Goal: Navigation & Orientation: Understand site structure

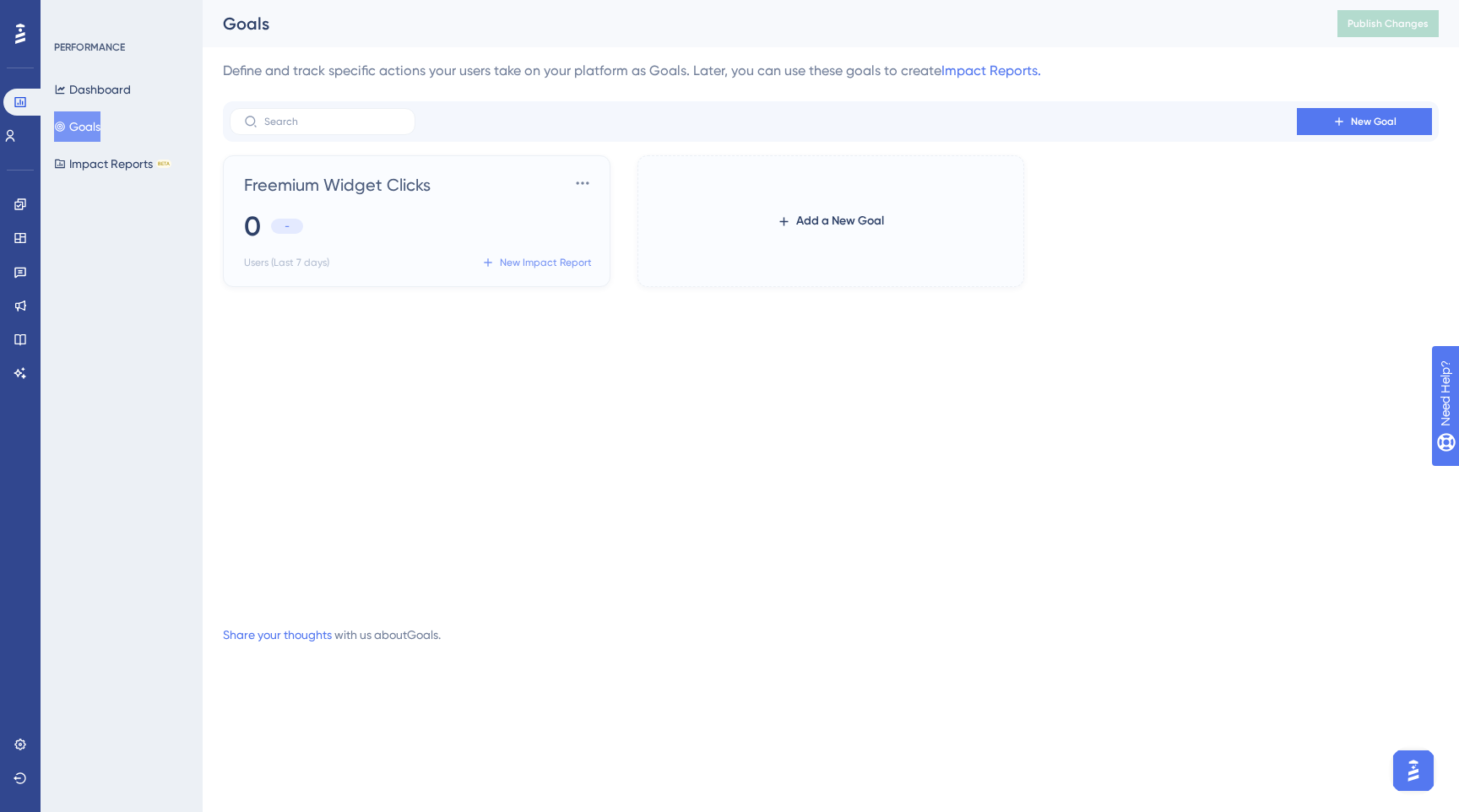
click at [562, 259] on span "New Impact Report" at bounding box center [545, 262] width 92 height 13
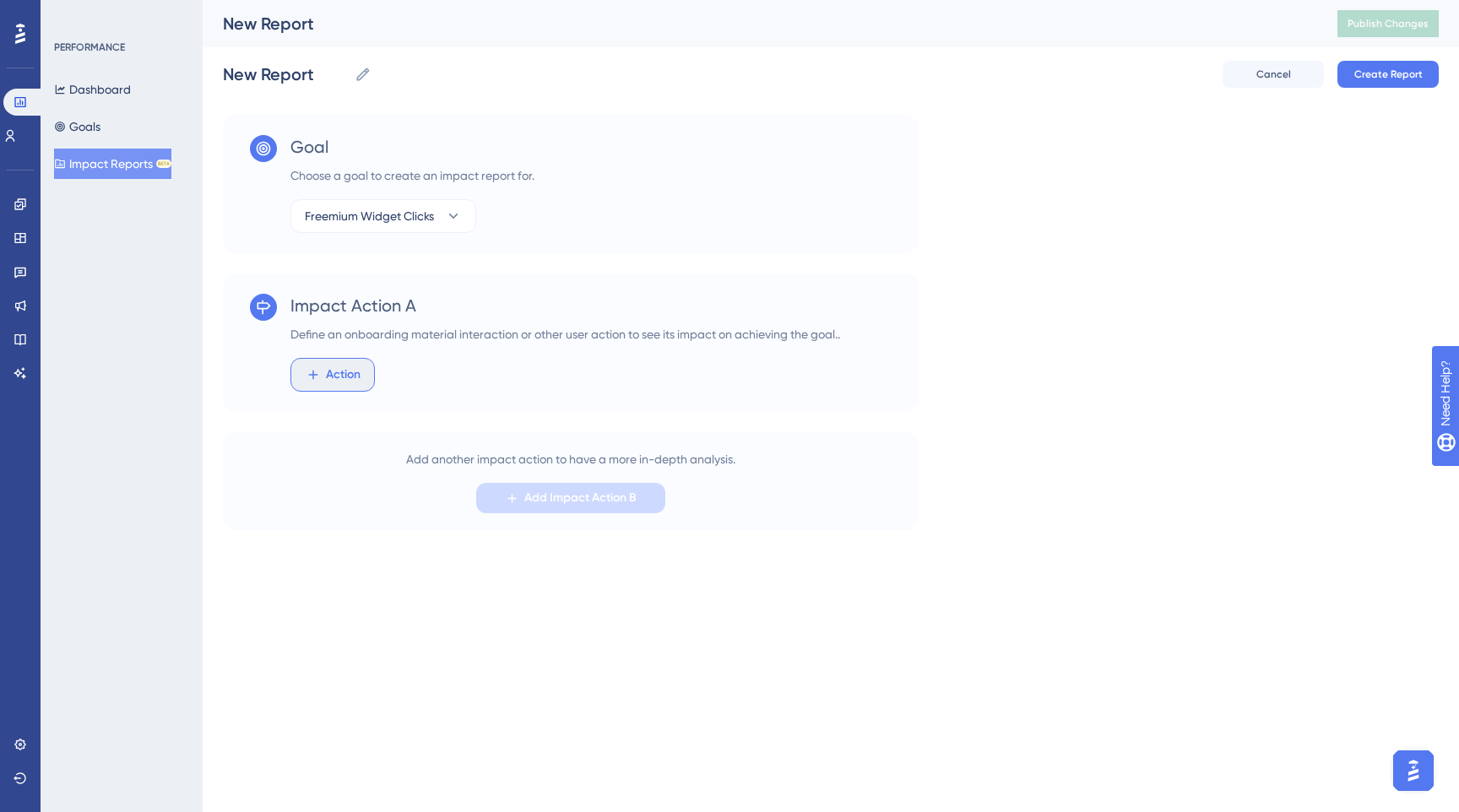
click at [351, 381] on span "Action" at bounding box center [343, 374] width 34 height 20
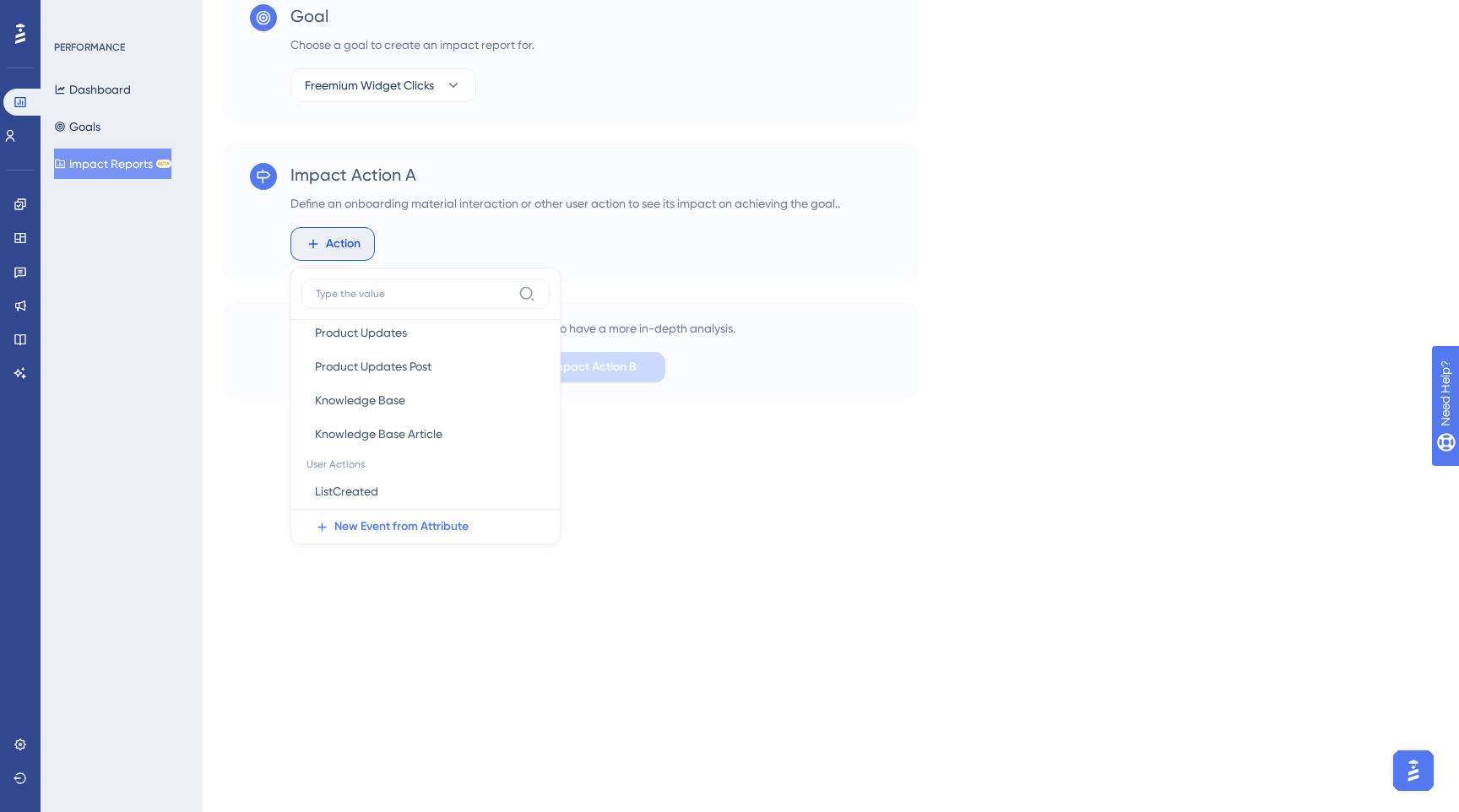
scroll to position [374, 0]
click at [414, 453] on html "Performance Users Engagement Widgets Feedback Product Updates Knowledge Base AI…" at bounding box center [729, 161] width 1459 height 584
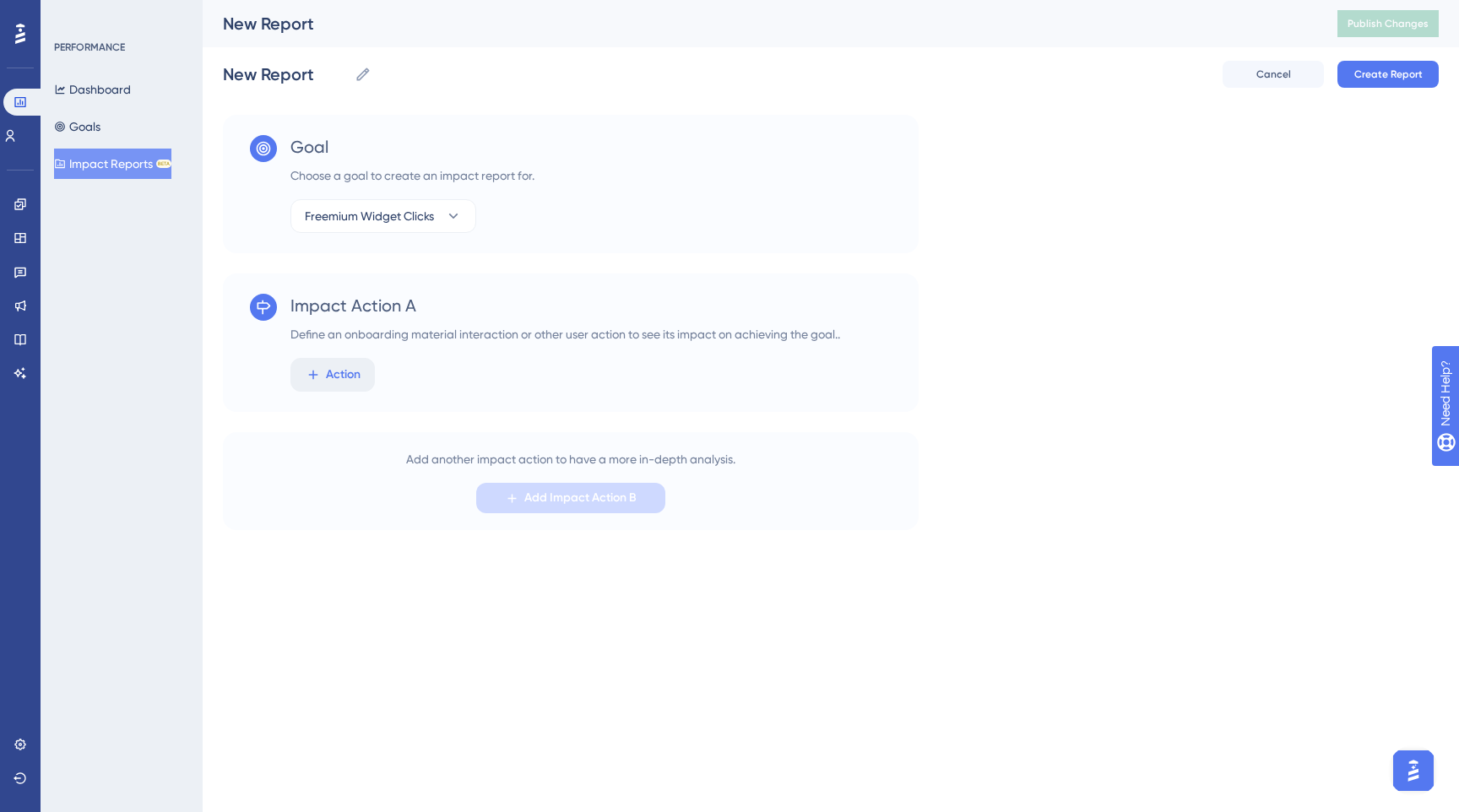
scroll to position [0, 0]
click at [144, 135] on div "Dashboard Goals Impact Reports BETA" at bounding box center [123, 126] width 137 height 104
click at [101, 125] on button "Goals" at bounding box center [77, 126] width 46 height 31
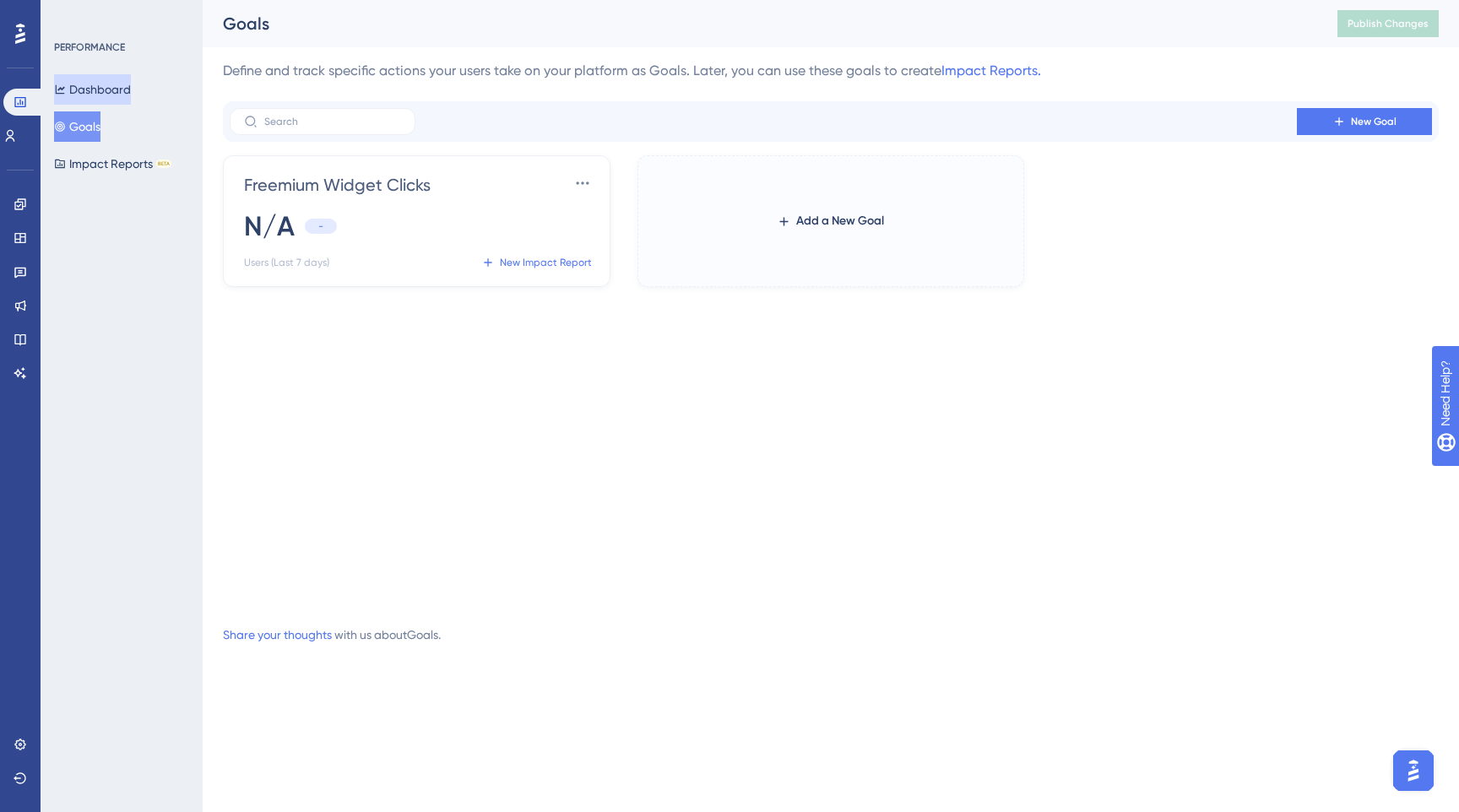
click at [100, 88] on button "Dashboard" at bounding box center [93, 89] width 77 height 31
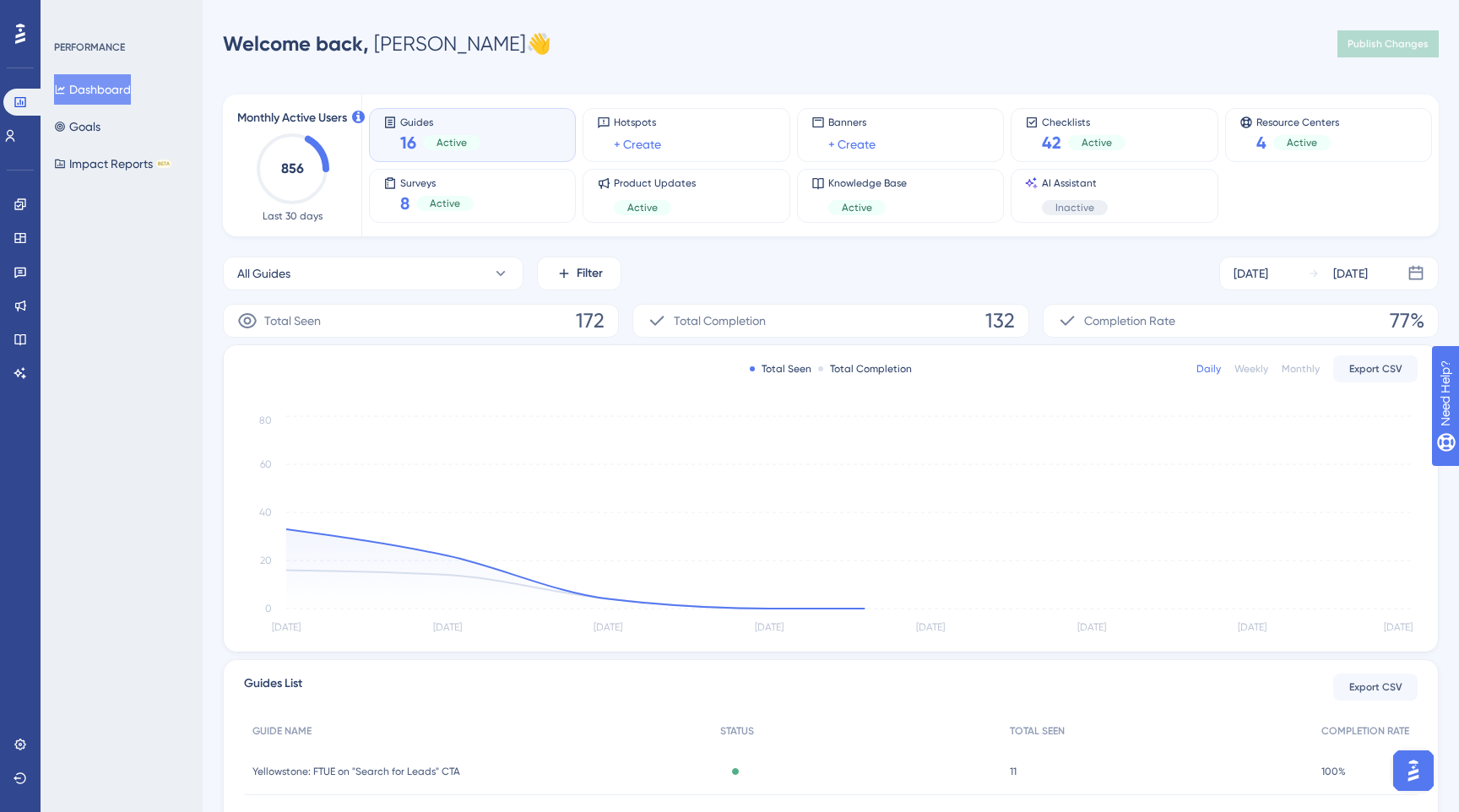
click at [281, 166] on text "856" at bounding box center [293, 168] width 23 height 16
drag, startPoint x: 309, startPoint y: 166, endPoint x: 251, endPoint y: 165, distance: 58.0
click at [251, 166] on div "Monthly Active Users 856 Last 30 days" at bounding box center [292, 165] width 125 height 115
click at [251, 165] on div "Monthly Active Users 856 Last 30 days" at bounding box center [292, 165] width 125 height 115
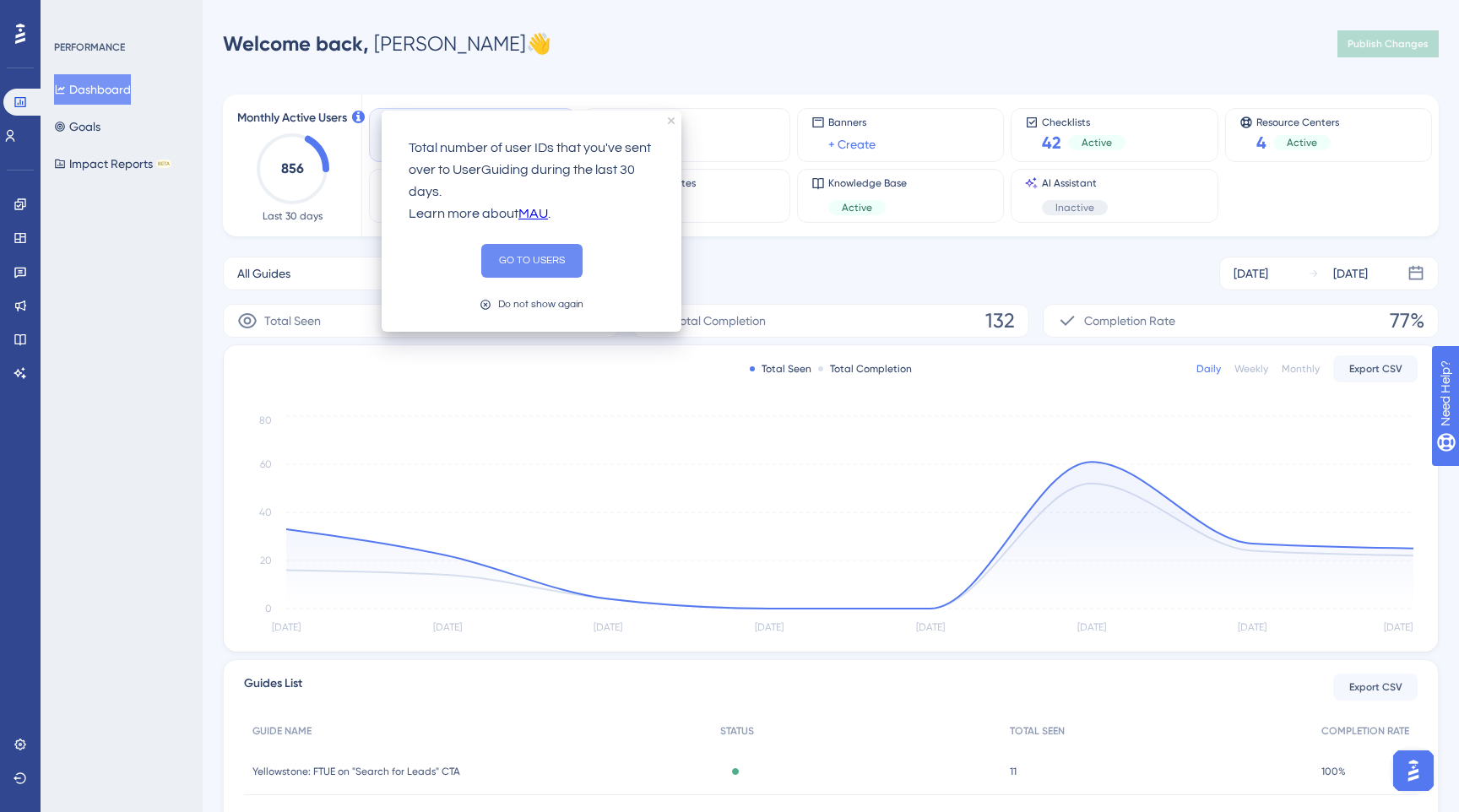
click at [512, 260] on button "GO TO USERS" at bounding box center [532, 260] width 102 height 34
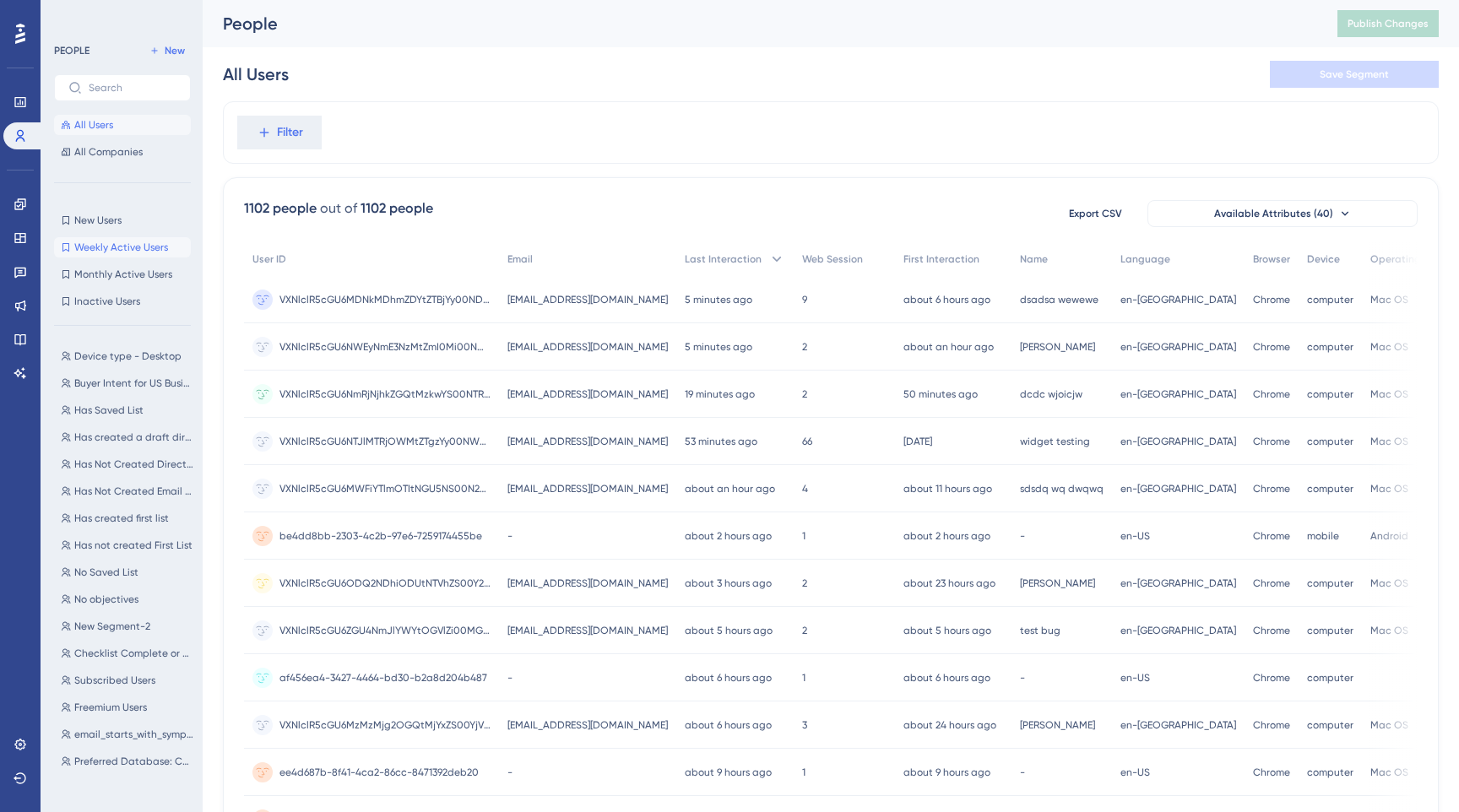
click at [115, 249] on span "Weekly Active Users" at bounding box center [121, 247] width 94 height 13
click at [113, 274] on span "Monthly Active Users" at bounding box center [124, 273] width 98 height 13
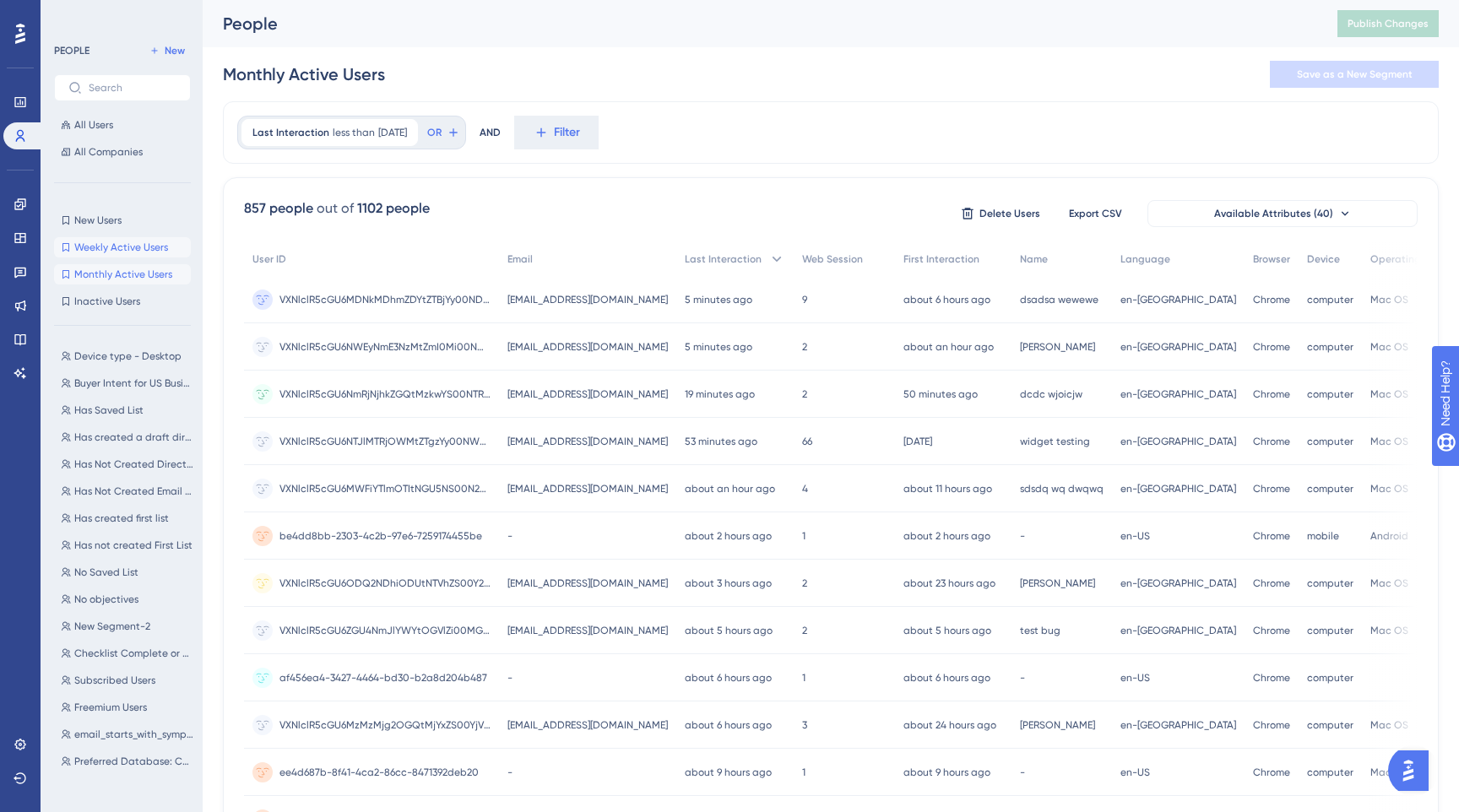
click at [114, 247] on span "Weekly Active Users" at bounding box center [121, 247] width 94 height 13
click at [28, 103] on link at bounding box center [20, 102] width 34 height 27
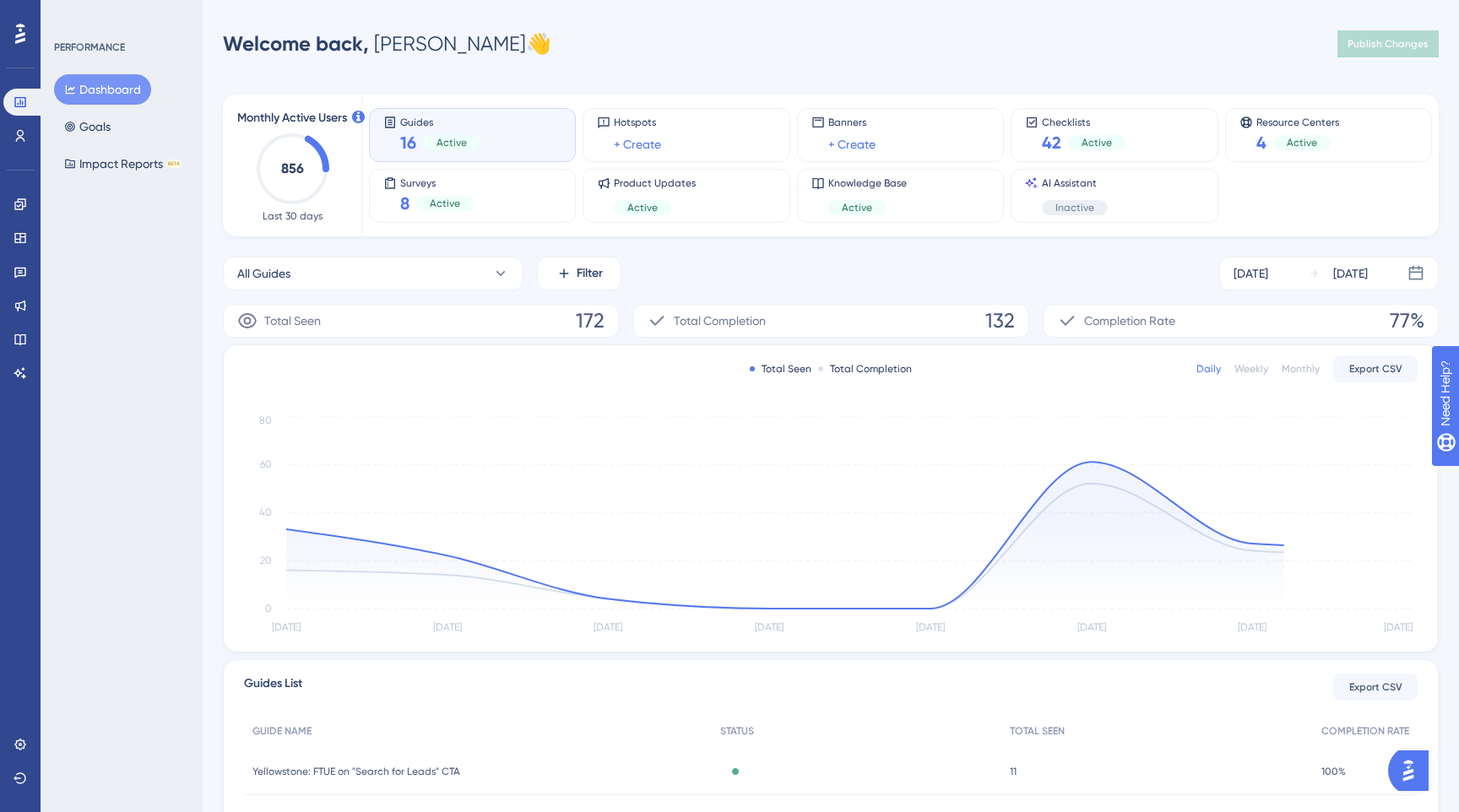
click at [490, 149] on div "Guides 16 Active" at bounding box center [471, 135] width 178 height 39
drag, startPoint x: 490, startPoint y: 149, endPoint x: 490, endPoint y: 192, distance: 43.0
click at [490, 152] on div "Guides 16 Active" at bounding box center [471, 135] width 178 height 39
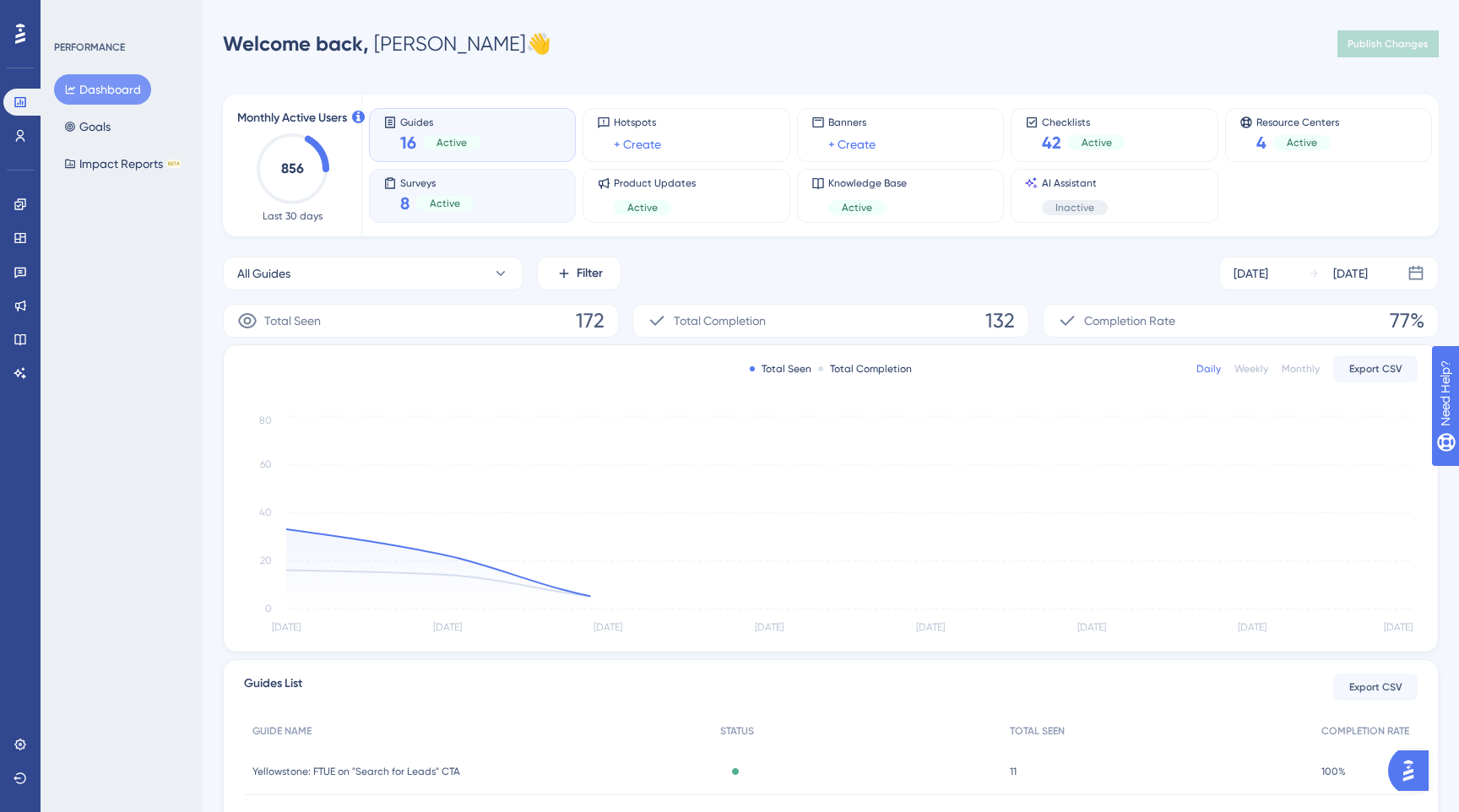
click at [490, 193] on div "Surveys 8 Active" at bounding box center [471, 195] width 178 height 39
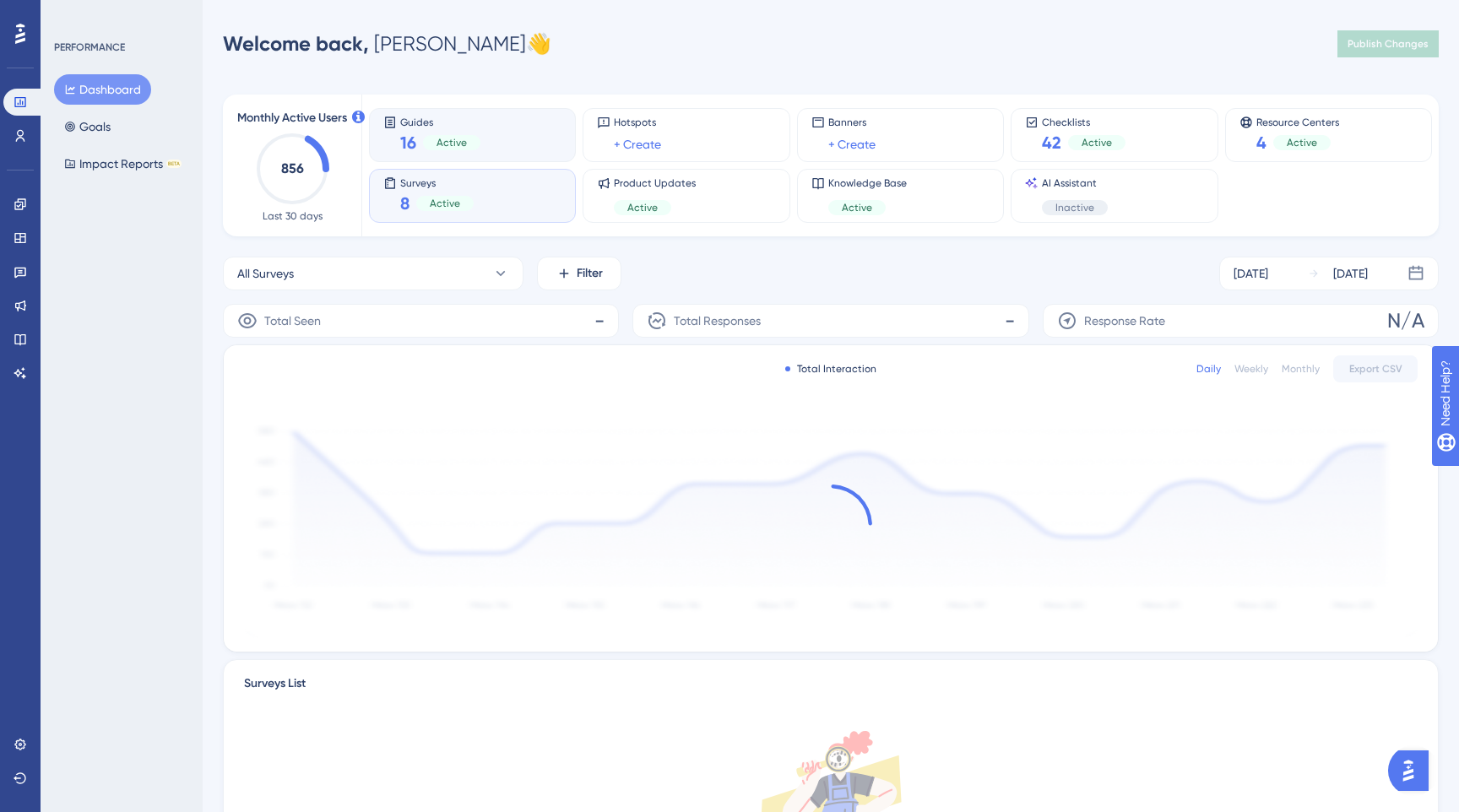
click at [499, 126] on div "Guides 16 Active" at bounding box center [471, 135] width 178 height 39
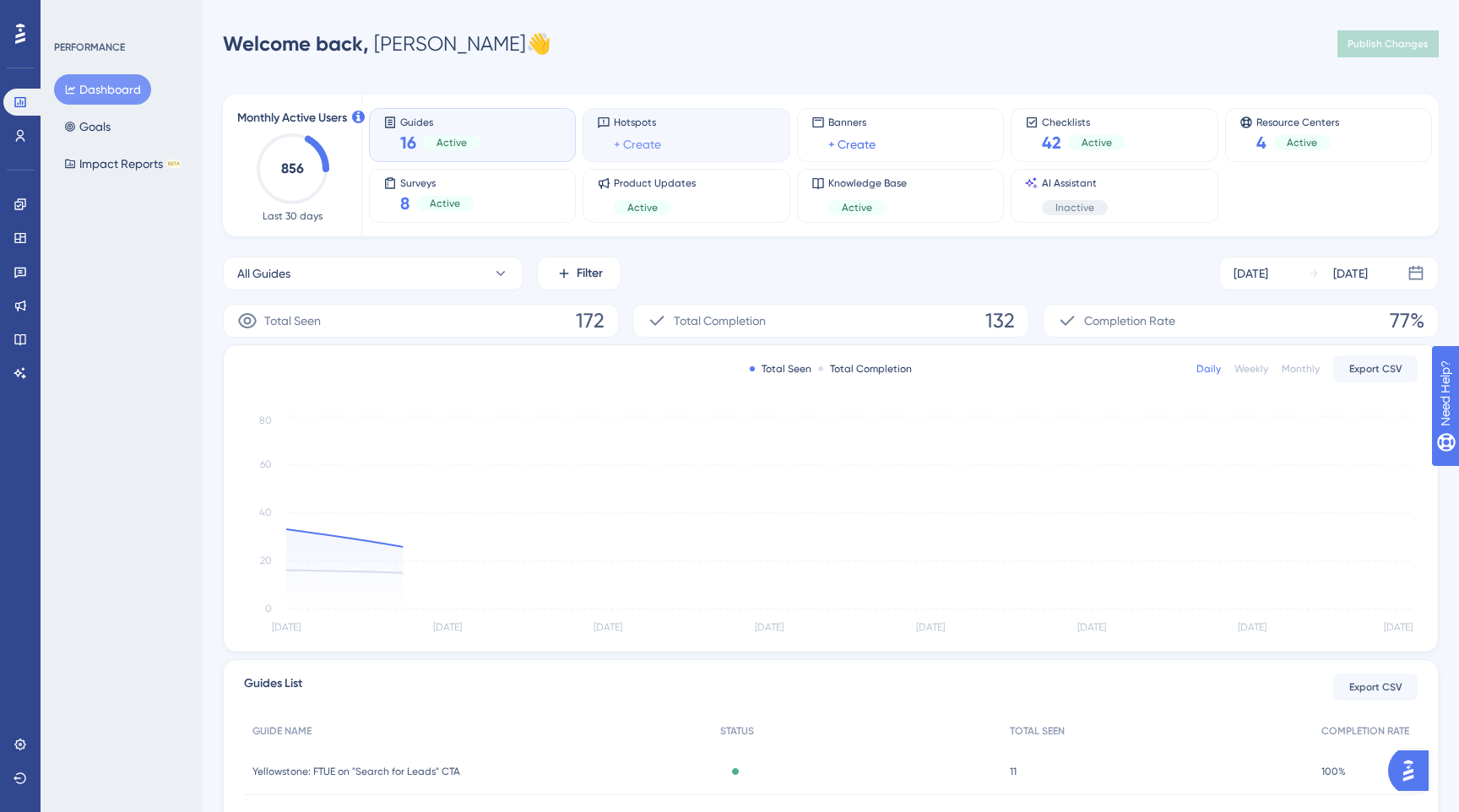
click at [620, 144] on link "+ Create" at bounding box center [637, 144] width 47 height 20
